Goal: Task Accomplishment & Management: Manage account settings

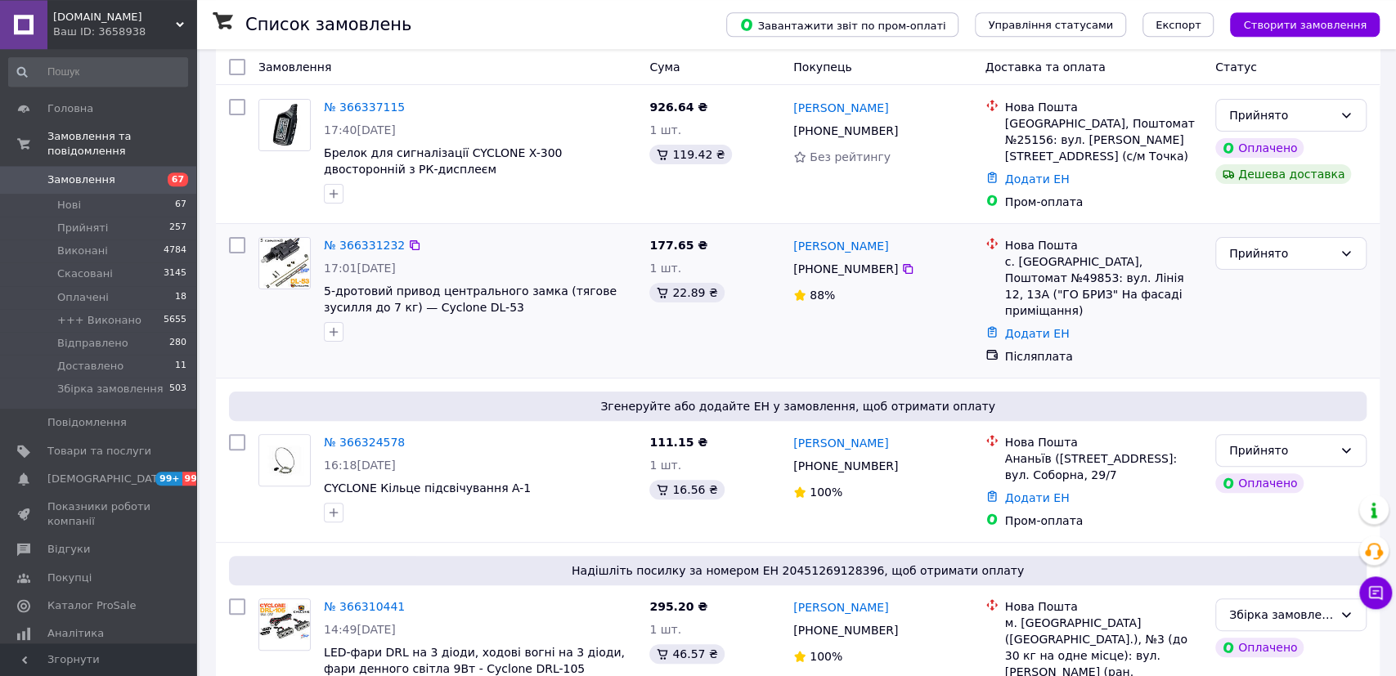
scroll to position [170, 0]
